Goal: Task Accomplishment & Management: Complete application form

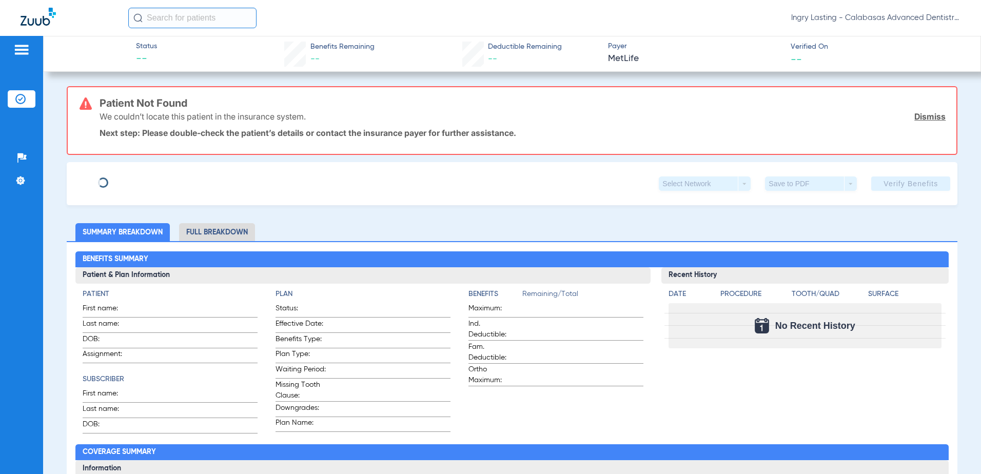
type input "[PERSON_NAME]"
type input "[DATE]"
type input "564828669"
type input "139270"
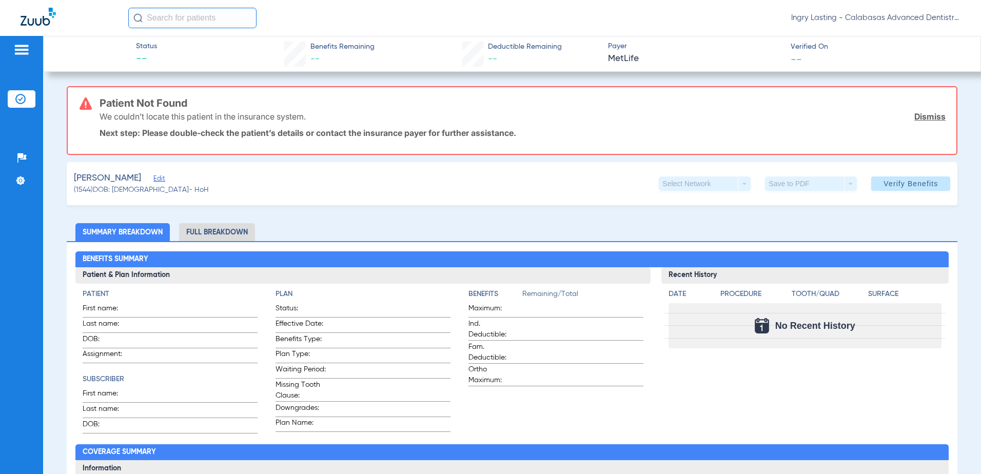
click at [153, 181] on span "Edit" at bounding box center [157, 180] width 9 height 10
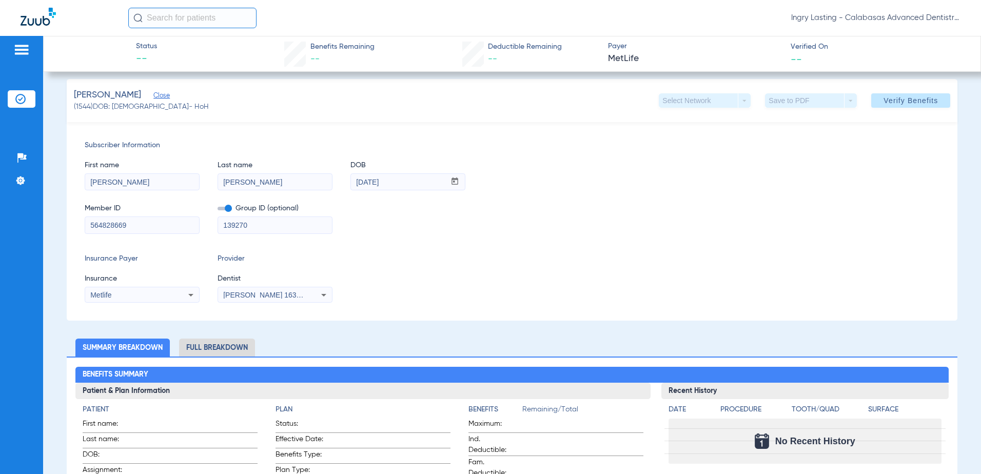
scroll to position [103, 0]
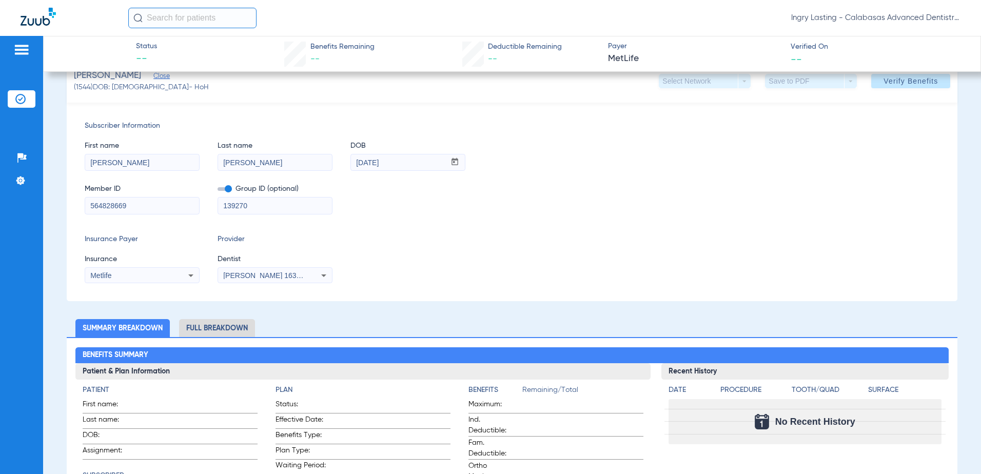
drag, startPoint x: 140, startPoint y: 207, endPoint x: 81, endPoint y: 206, distance: 59.5
click at [81, 208] on div "Subscriber Information First name [PERSON_NAME] name [PERSON_NAME] mm / dd / yy…" at bounding box center [512, 202] width 891 height 199
paste input "W271897102"
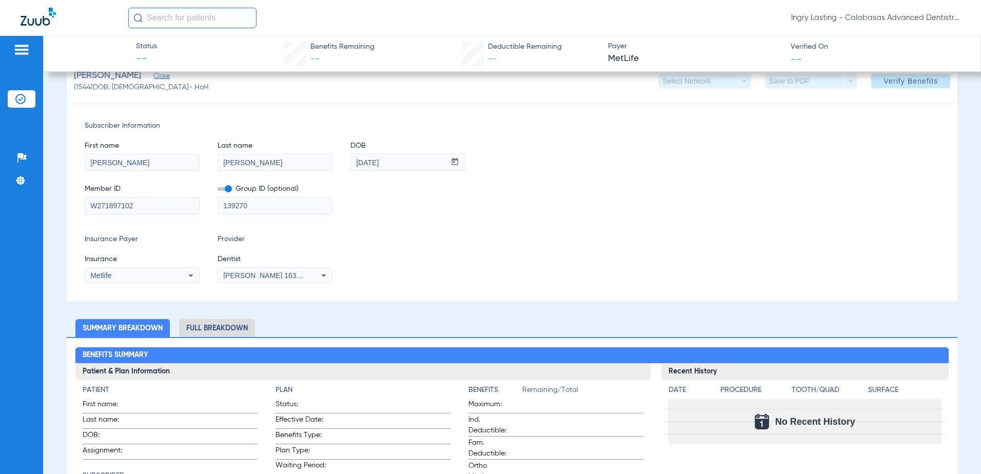
type input "W271897102"
click at [260, 206] on input "139270" at bounding box center [275, 206] width 114 height 16
drag, startPoint x: 258, startPoint y: 206, endPoint x: 222, endPoint y: 210, distance: 35.6
click at [223, 209] on input "139270" at bounding box center [275, 206] width 114 height 16
paste input "016962301000201"
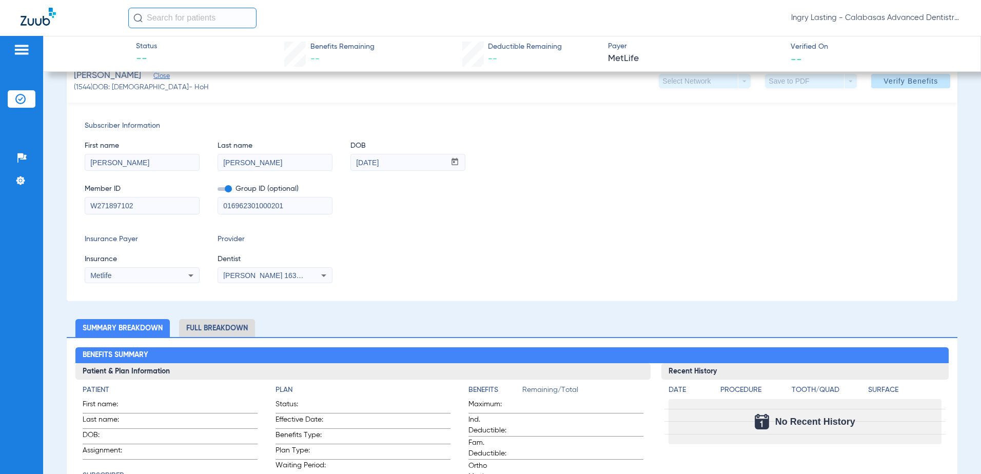
type input "016962301000201"
click at [151, 277] on div "Metlife" at bounding box center [131, 275] width 83 height 7
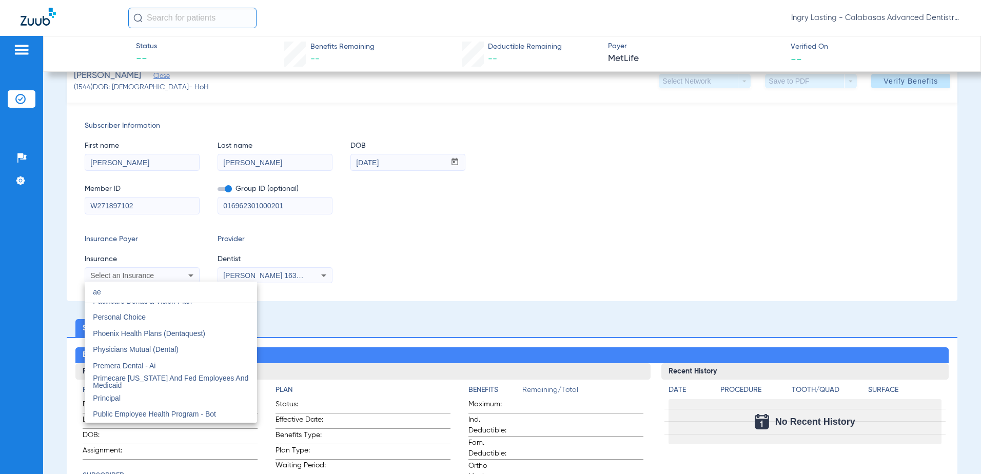
scroll to position [0, 0]
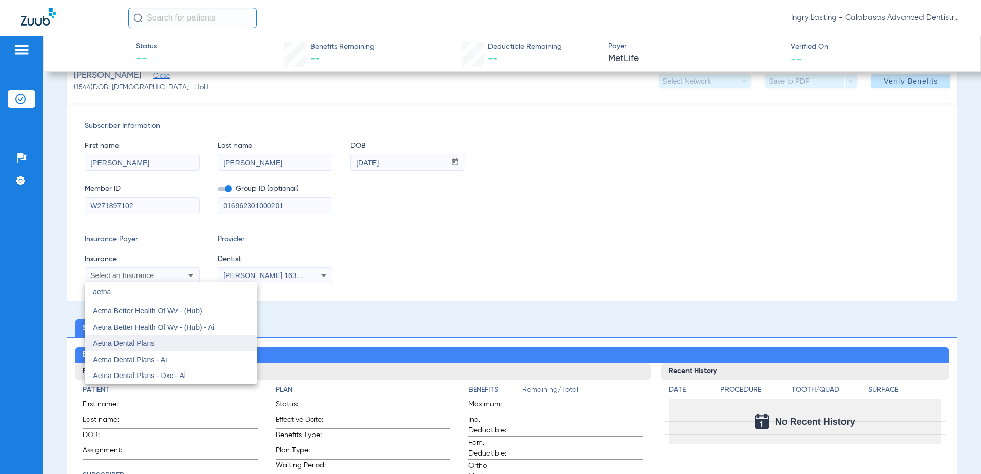
type input "aetna"
click at [171, 341] on mat-option "Aetna Dental Plans" at bounding box center [171, 344] width 172 height 16
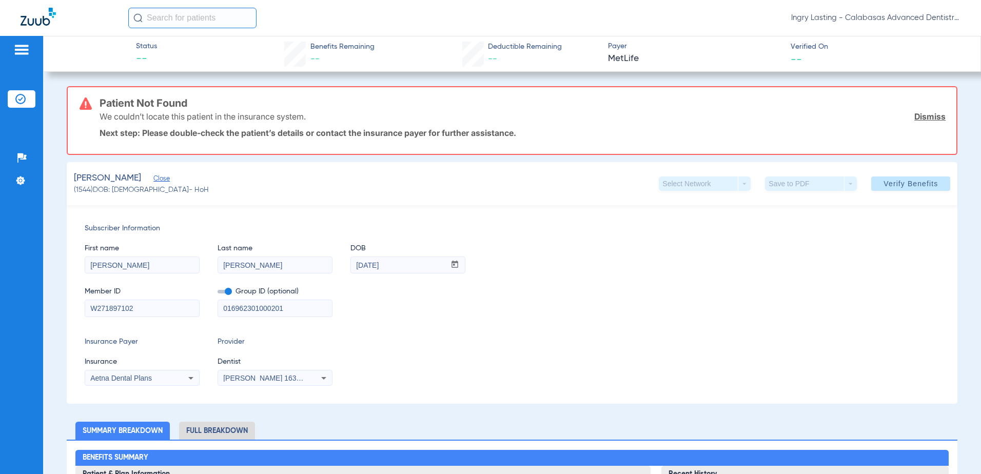
click at [897, 186] on span "Verify Benefits" at bounding box center [911, 184] width 54 height 8
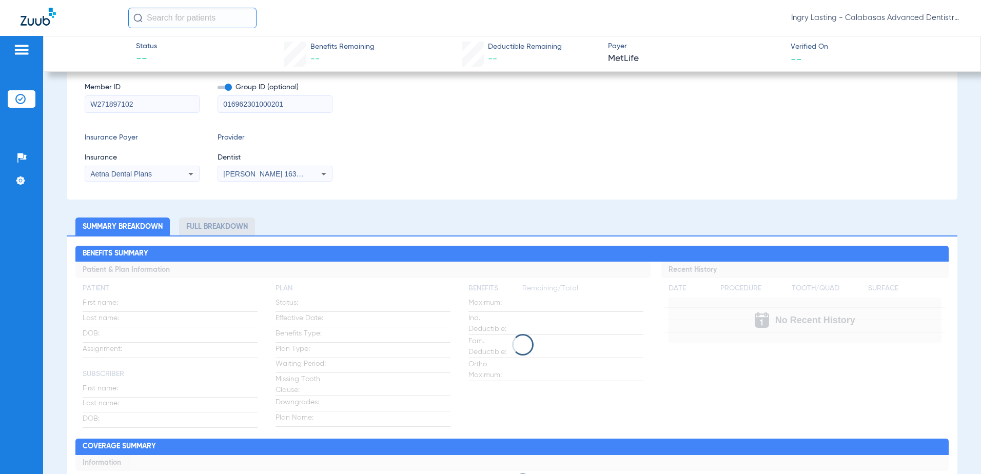
scroll to position [51, 0]
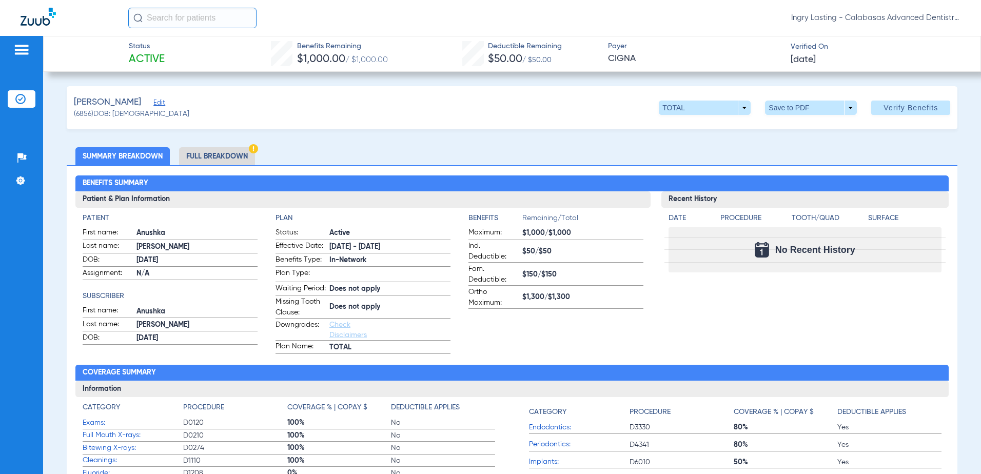
click at [220, 152] on li "Full Breakdown" at bounding box center [217, 156] width 76 height 18
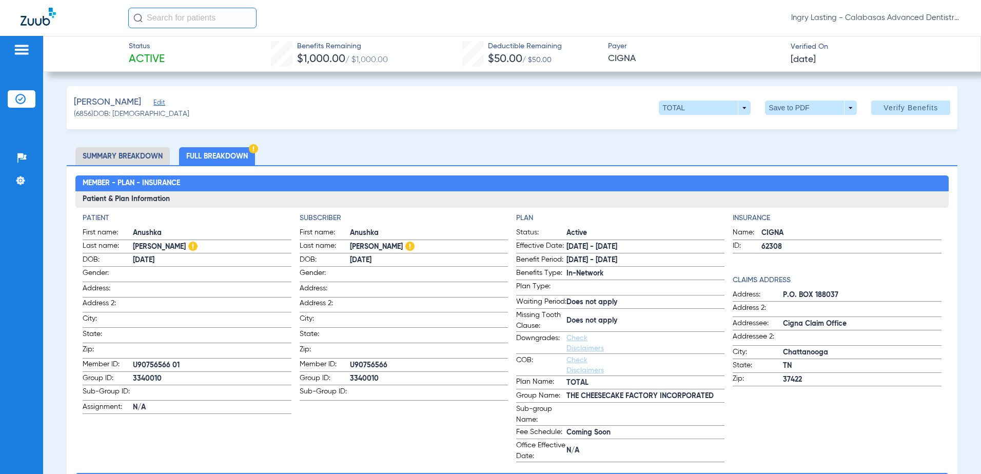
click at [835, 18] on span "Ingry Lasting - Calabasas Advanced Dentistry" at bounding box center [875, 18] width 169 height 10
click at [907, 43] on button "Account Selection" at bounding box center [922, 36] width 74 height 21
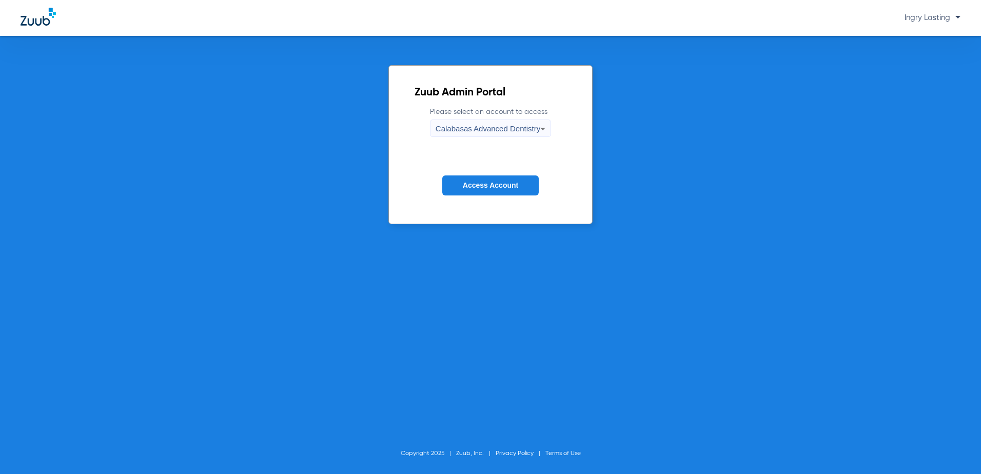
click at [472, 130] on span "Calabasas Advanced Dentistry" at bounding box center [488, 128] width 105 height 9
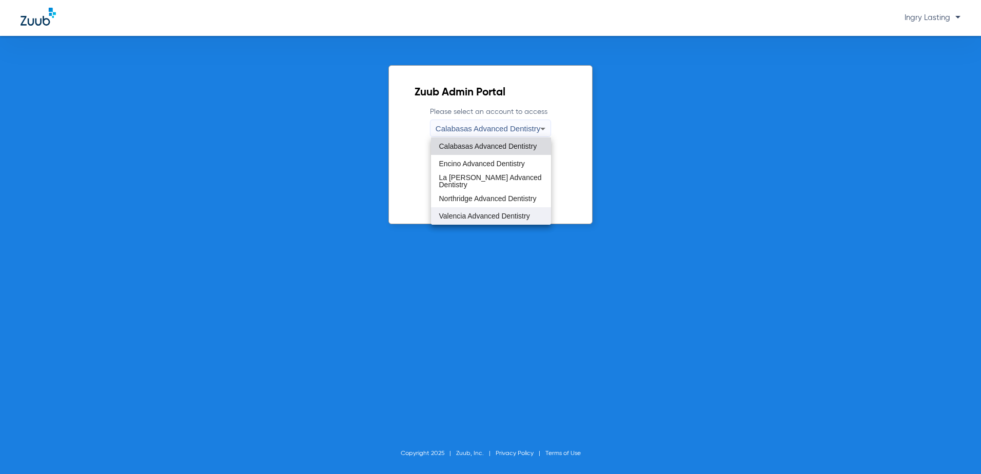
click at [454, 213] on span "Valencia Advanced Dentistry" at bounding box center [484, 215] width 91 height 7
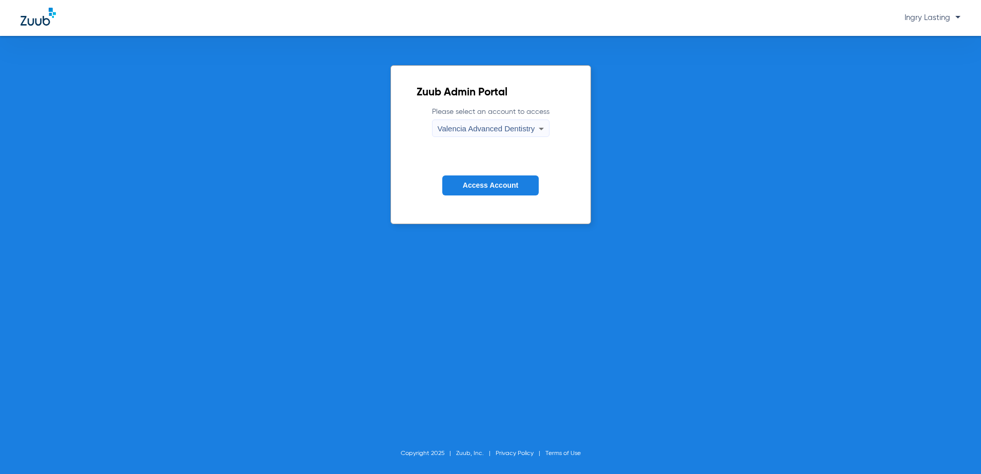
click at [470, 178] on button "Access Account" at bounding box center [490, 186] width 96 height 20
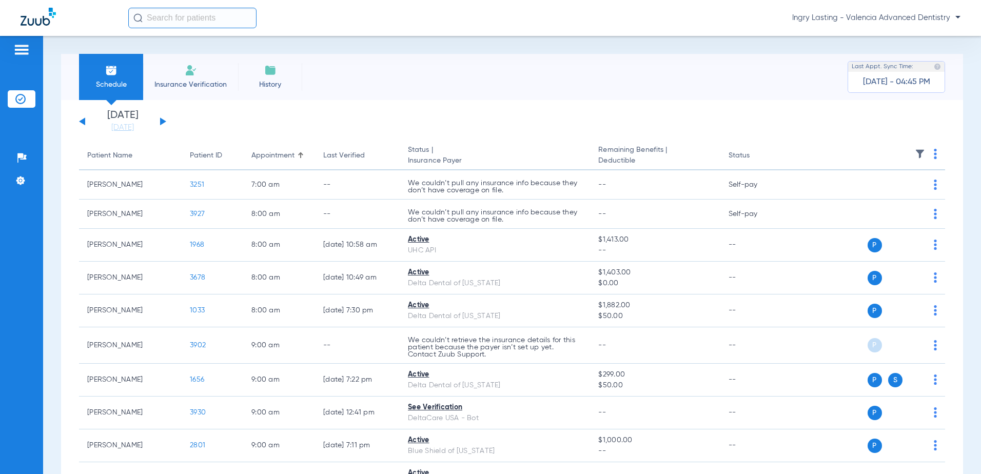
click at [158, 118] on div "Wednesday 06-11-2025 Thursday 06-12-2025 Friday 06-13-2025 Saturday 06-14-2025 …" at bounding box center [122, 121] width 87 height 23
click at [160, 120] on button at bounding box center [163, 122] width 6 height 8
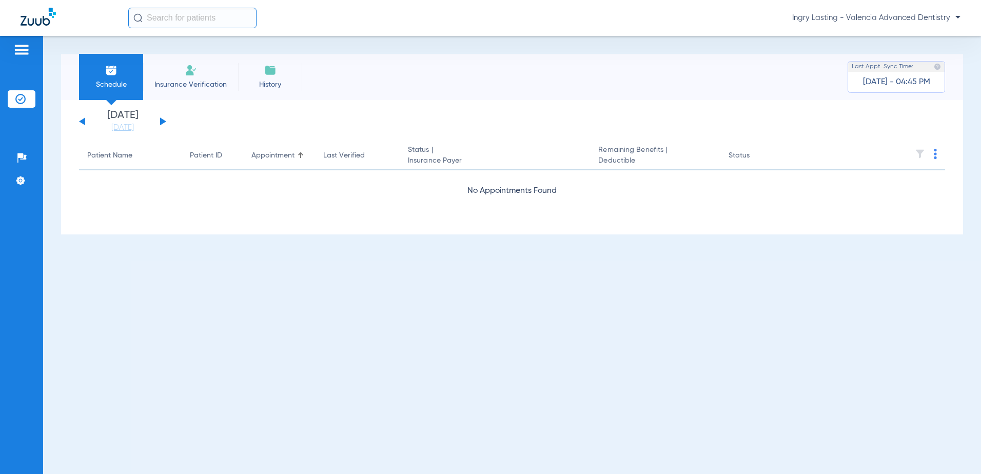
click at [160, 120] on button at bounding box center [163, 122] width 6 height 8
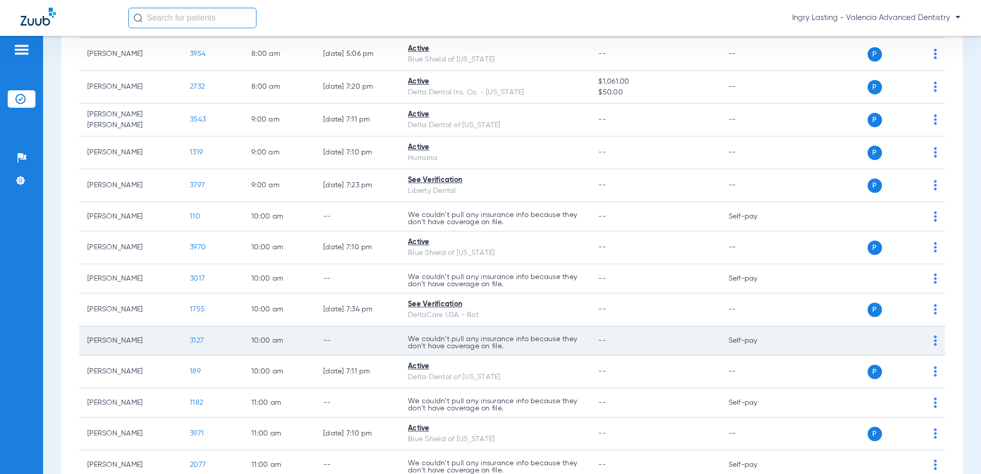
scroll to position [59, 0]
